Goal: Check status: Check status

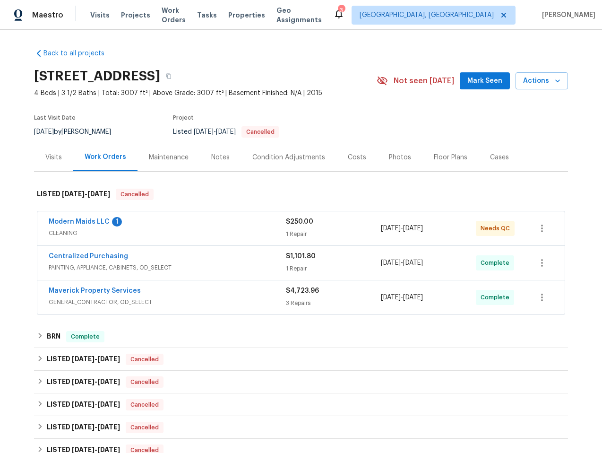
click at [240, 223] on div "Modern Maids LLC 1" at bounding box center [167, 222] width 237 height 11
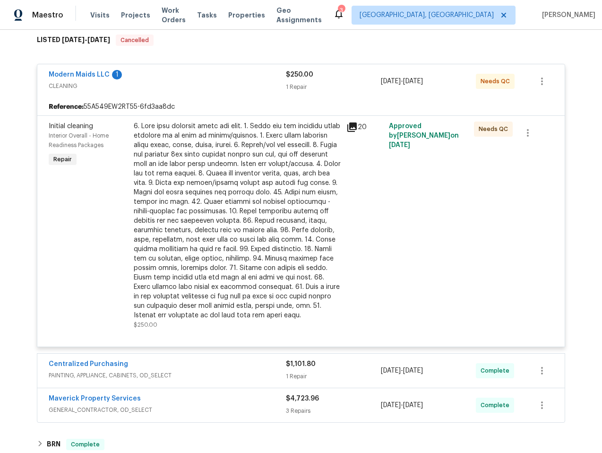
scroll to position [153, 0]
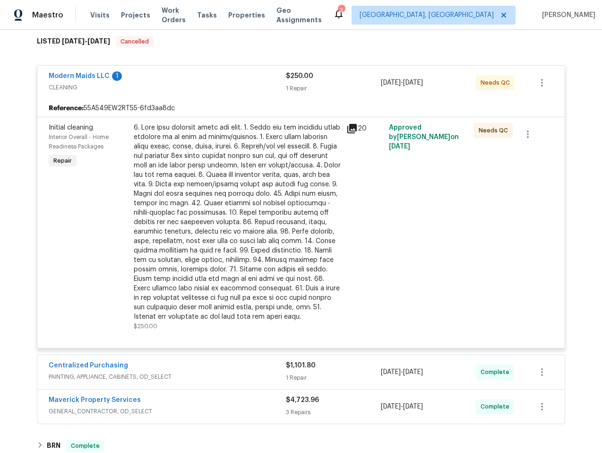
click at [235, 88] on span "CLEANING" at bounding box center [167, 87] width 237 height 9
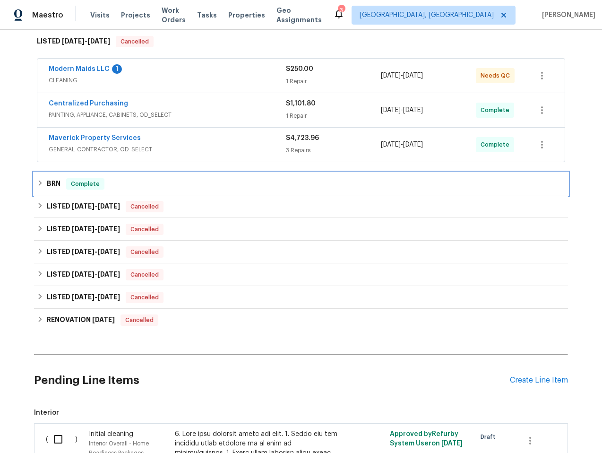
click at [232, 186] on div "BRN Complete" at bounding box center [301, 183] width 528 height 11
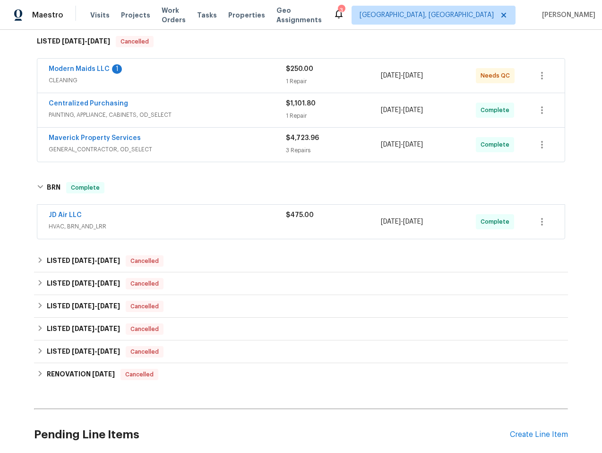
click at [200, 221] on div "JD Air LLC" at bounding box center [167, 215] width 237 height 11
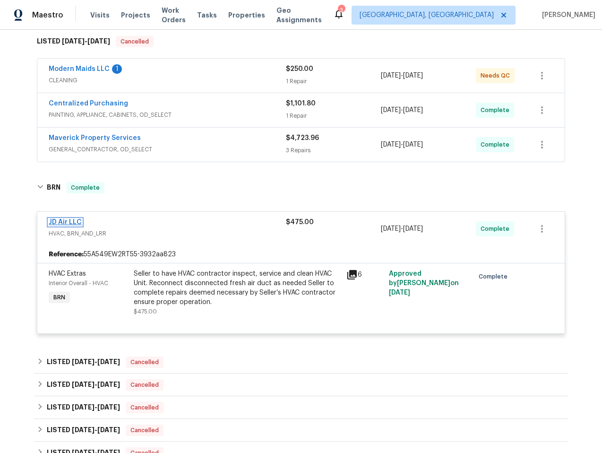
click at [57, 222] on link "JD Air LLC" at bounding box center [65, 222] width 33 height 7
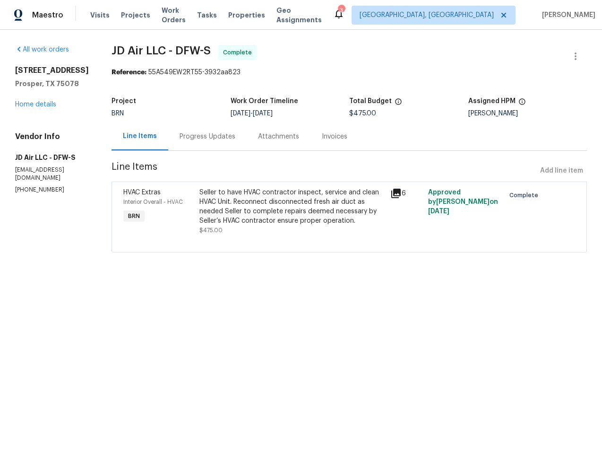
click at [219, 129] on div "Progress Updates" at bounding box center [207, 136] width 78 height 28
